Goal: Transaction & Acquisition: Purchase product/service

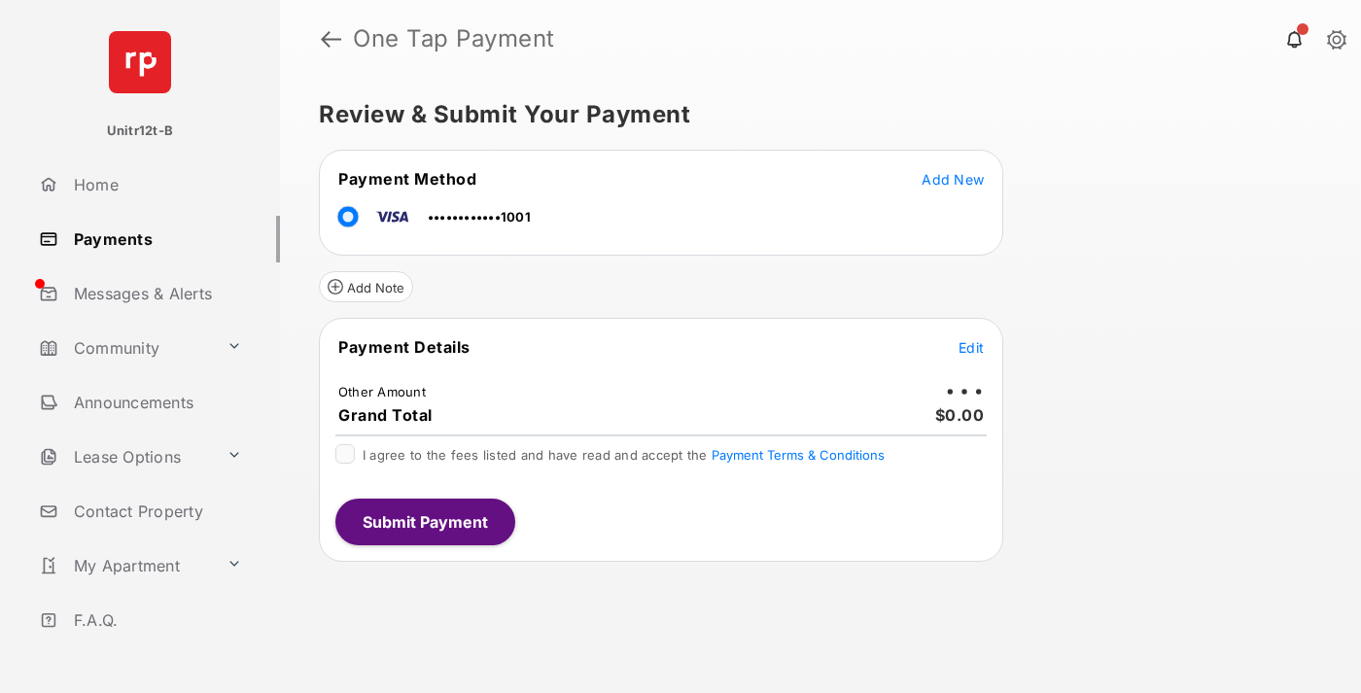
click at [971, 347] on span "Edit" at bounding box center [970, 347] width 25 height 17
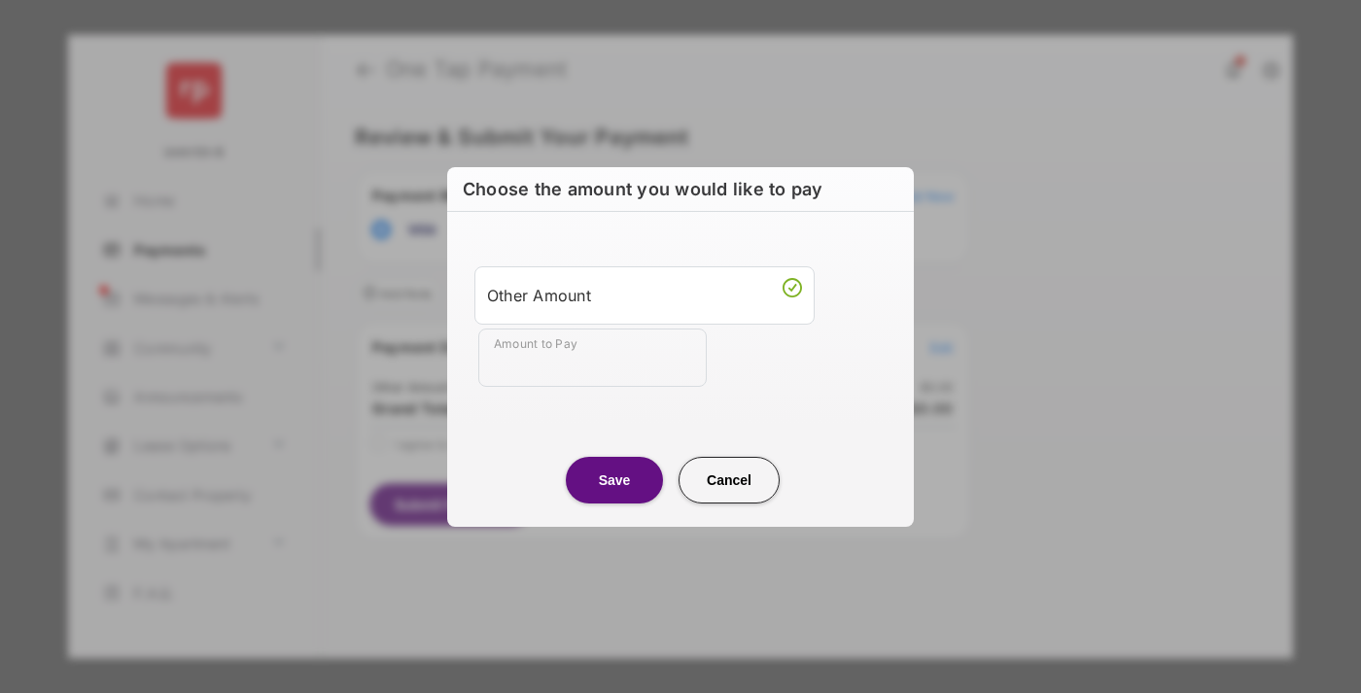
click at [644, 294] on div "Other Amount" at bounding box center [644, 295] width 315 height 33
type input "**"
click at [614, 479] on button "Save" at bounding box center [614, 480] width 97 height 47
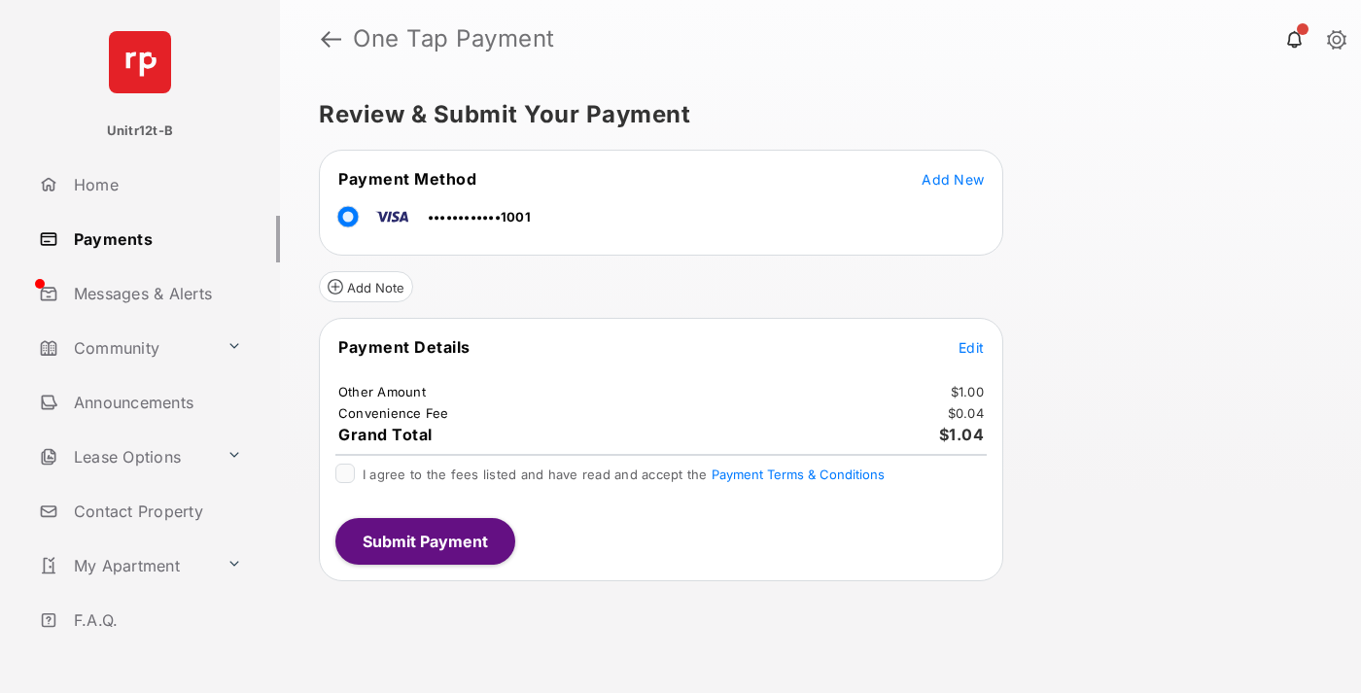
click at [971, 347] on span "Edit" at bounding box center [970, 347] width 25 height 17
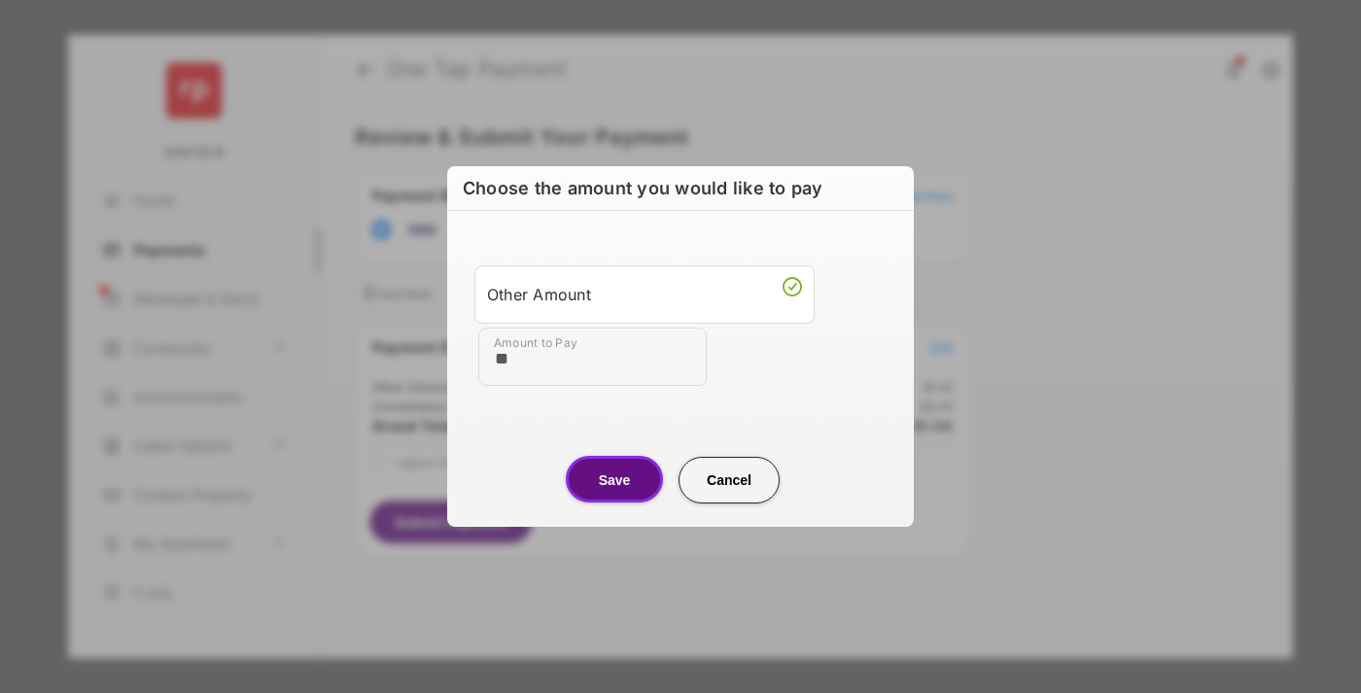
click at [614, 479] on button "Save" at bounding box center [614, 479] width 97 height 47
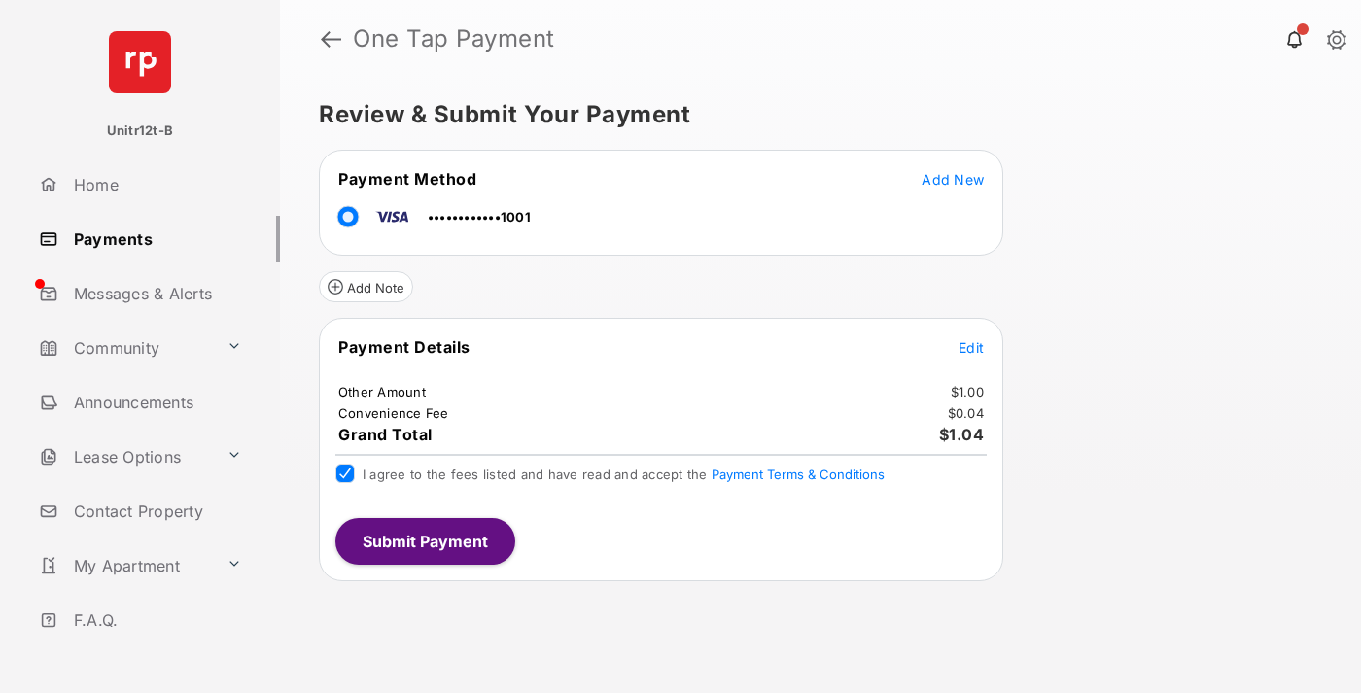
click at [424, 540] on button "Submit Payment" at bounding box center [425, 541] width 180 height 47
